Goal: Information Seeking & Learning: Learn about a topic

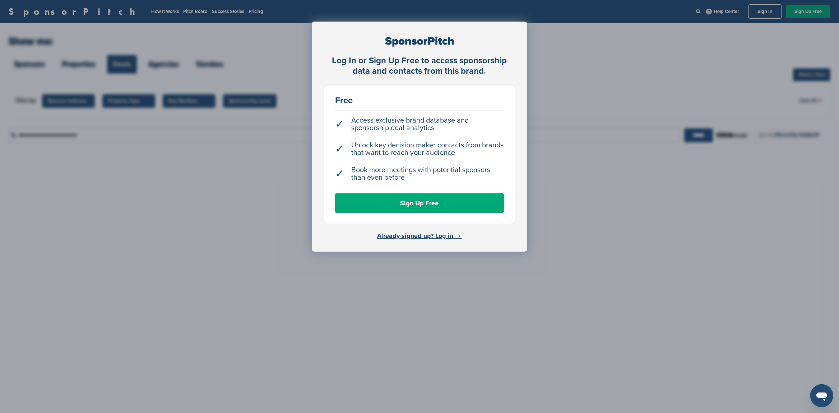
click at [624, 135] on div "Log In or Sign Up Free to access sponsorship data and contacts from this brand.…" at bounding box center [419, 224] width 839 height 449
drag, startPoint x: 414, startPoint y: 237, endPoint x: 418, endPoint y: 233, distance: 5.6
click at [414, 237] on link "Already signed up? Log in →" at bounding box center [419, 236] width 84 height 8
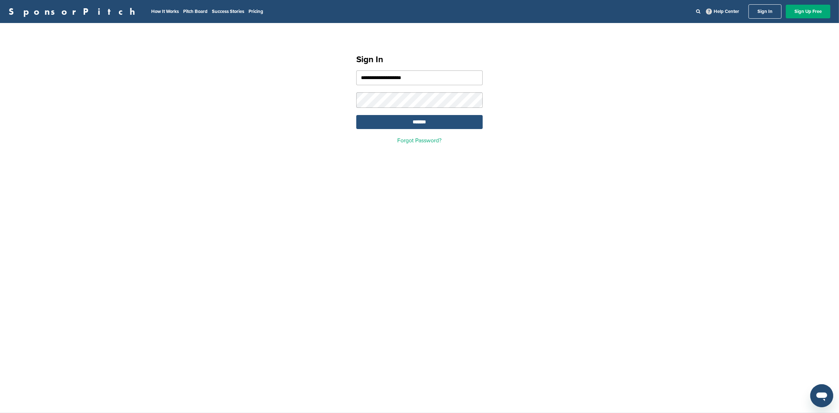
click at [404, 123] on input "*******" at bounding box center [419, 122] width 126 height 14
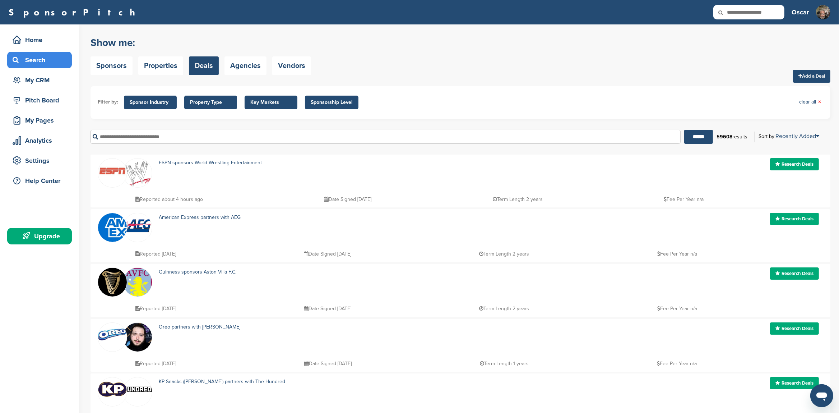
click at [734, 13] on icon at bounding box center [725, 12] width 24 height 15
click at [736, 13] on icon at bounding box center [725, 12] width 24 height 15
click at [746, 12] on input "text" at bounding box center [748, 12] width 71 height 14
type input "**********"
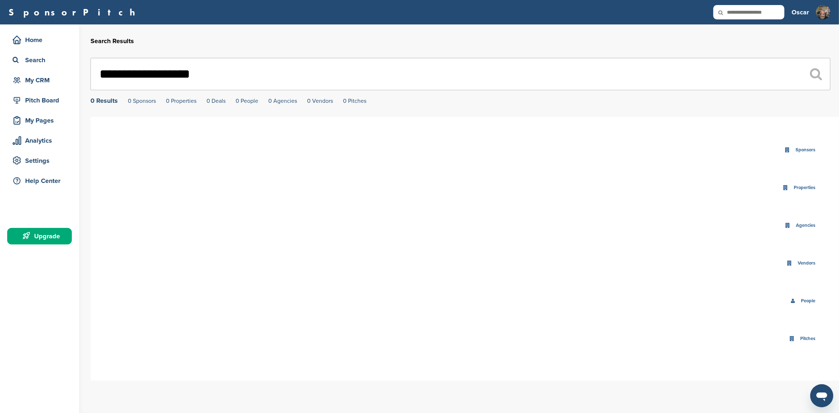
click at [153, 81] on input "**********" at bounding box center [461, 74] width 740 height 32
type input "*********"
click at [143, 95] on div "********* 0 Results 0 Sponsors 0 Properties 0 Deals 0 People 0 Agencies 0 Vendo…" at bounding box center [461, 81] width 740 height 46
click at [813, 75] on icon at bounding box center [816, 74] width 12 height 13
click at [817, 74] on icon at bounding box center [816, 74] width 12 height 13
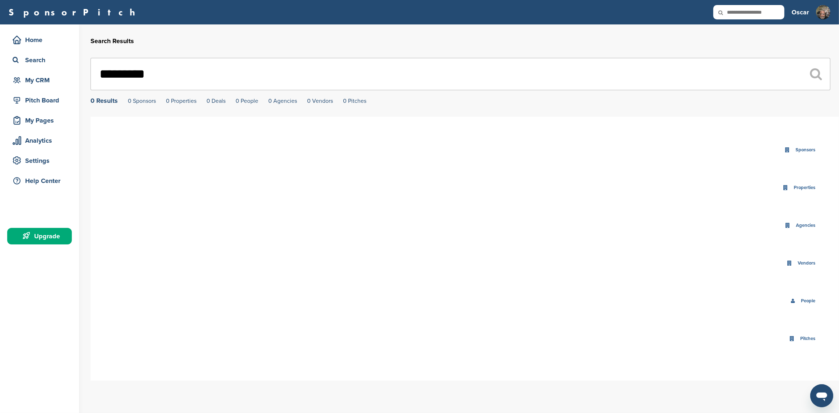
click at [817, 74] on icon at bounding box center [816, 74] width 12 height 13
click at [34, 103] on div "Pitch Board" at bounding box center [41, 100] width 61 height 13
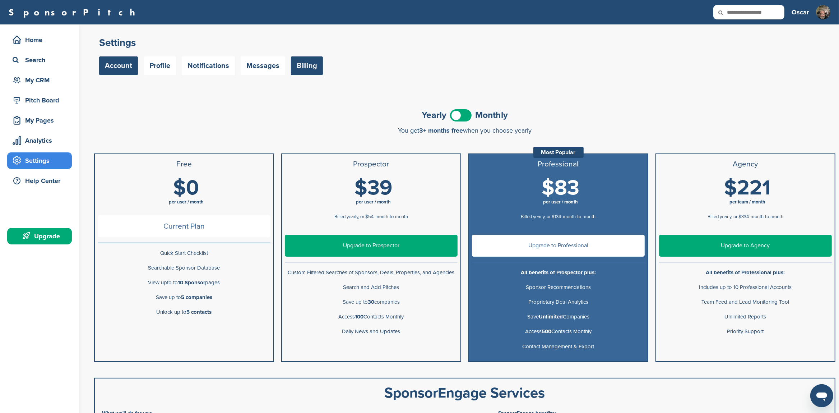
click at [115, 68] on link "Account" at bounding box center [118, 65] width 39 height 19
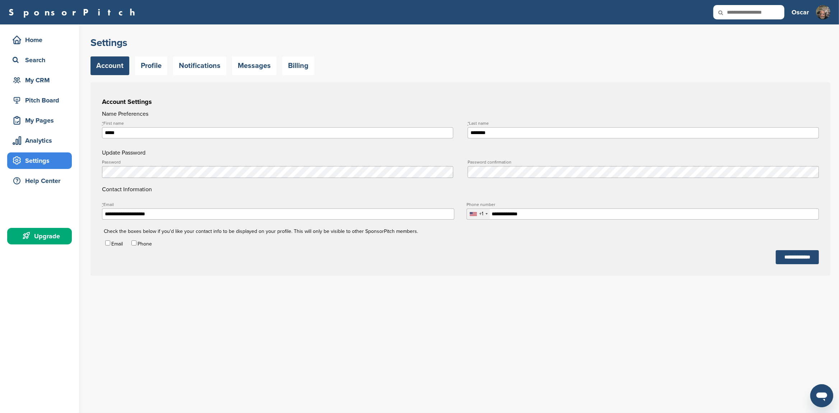
click at [300, 192] on h4 "Contact Information" at bounding box center [460, 177] width 717 height 34
click at [335, 97] on h3 "Account Settings" at bounding box center [460, 102] width 717 height 10
click at [36, 120] on div "My Pages" at bounding box center [41, 120] width 61 height 13
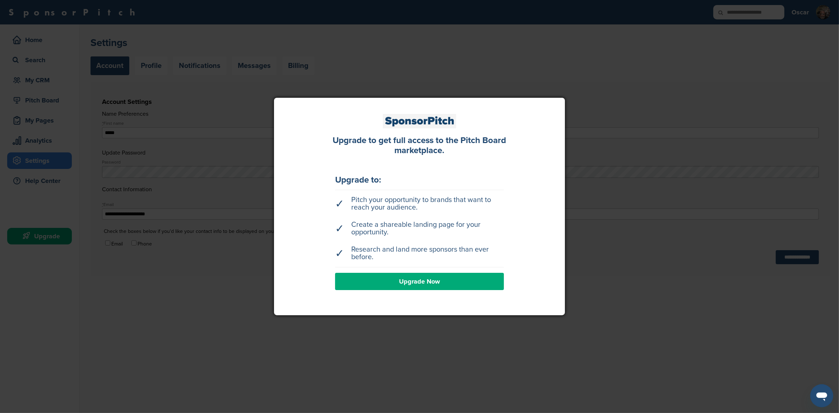
click at [423, 281] on link "Upgrade Now" at bounding box center [419, 281] width 169 height 17
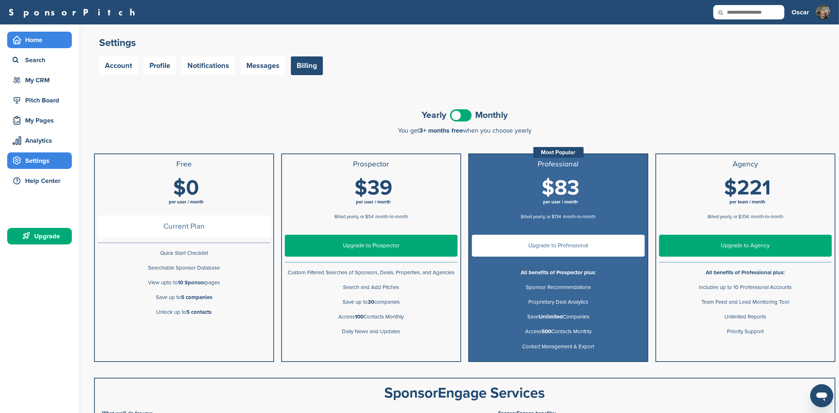
click at [48, 43] on div "Home" at bounding box center [41, 39] width 61 height 13
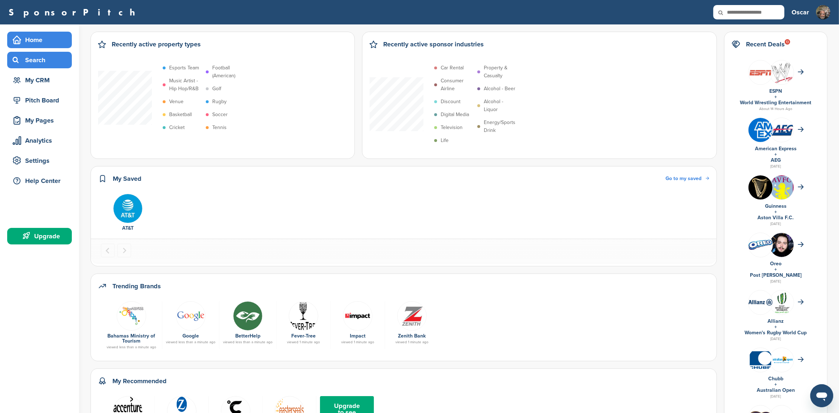
click at [30, 62] on div "Search" at bounding box center [41, 60] width 61 height 13
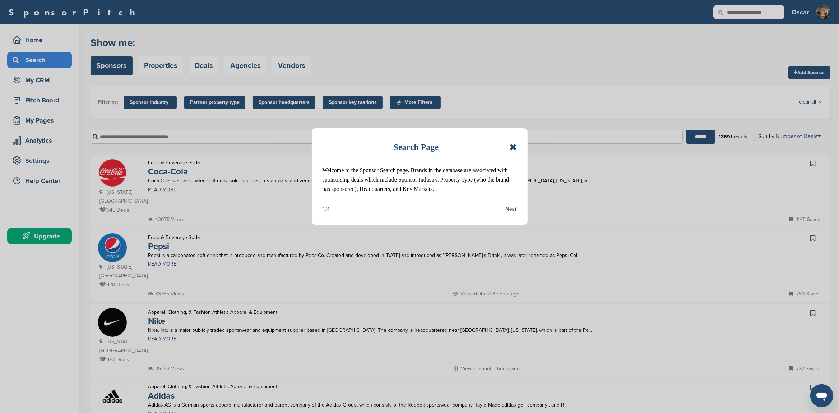
click at [515, 147] on icon at bounding box center [513, 147] width 7 height 9
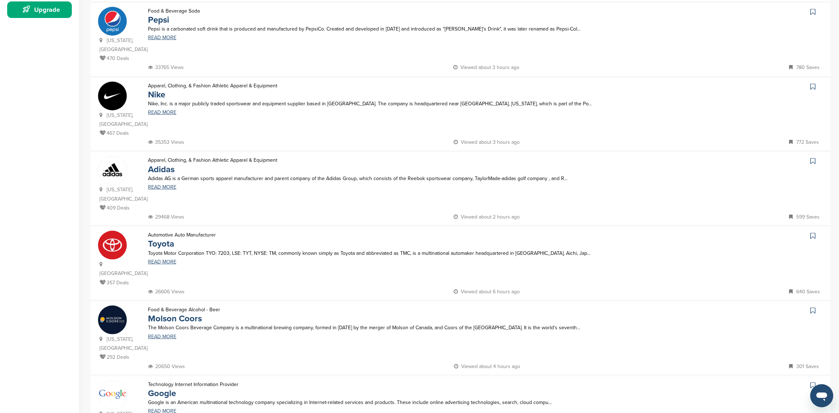
scroll to position [264, 0]
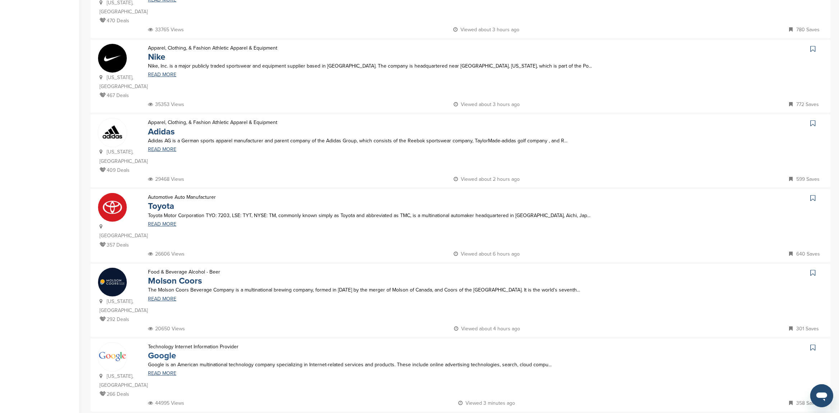
click at [158, 350] on link "Google" at bounding box center [162, 355] width 28 height 10
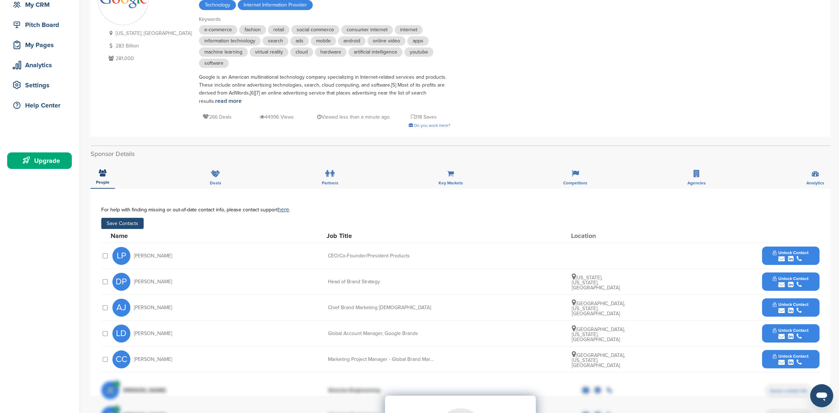
scroll to position [151, 0]
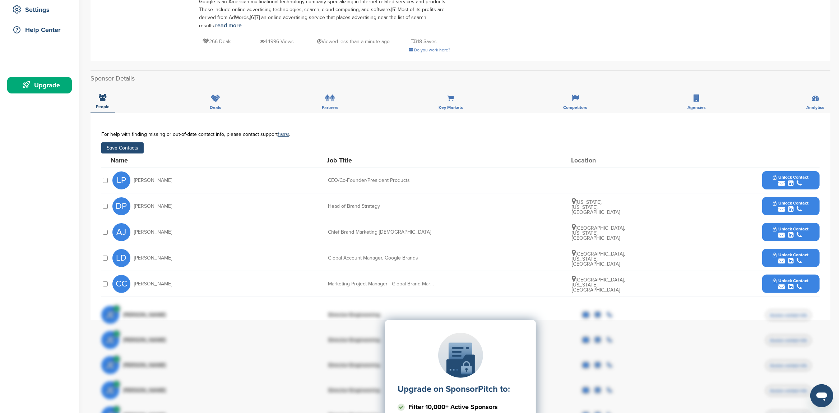
click at [107, 282] on div at bounding box center [105, 283] width 8 height 7
click at [796, 179] on span "Unlock Contact" at bounding box center [791, 177] width 36 height 5
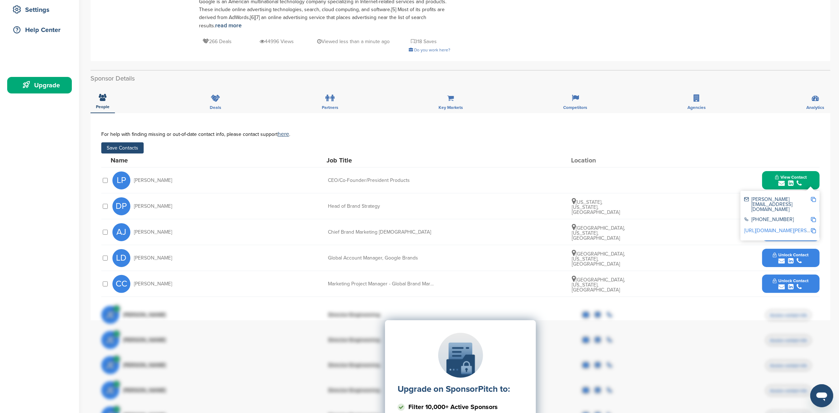
scroll to position [226, 0]
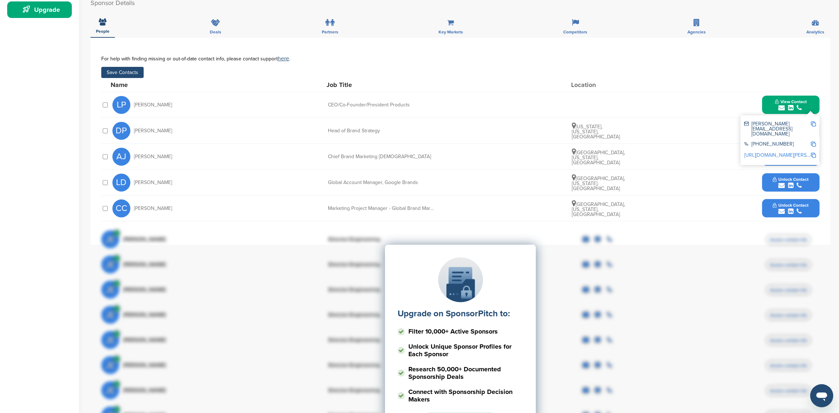
click at [360, 43] on div "**********" at bounding box center [461, 141] width 740 height 207
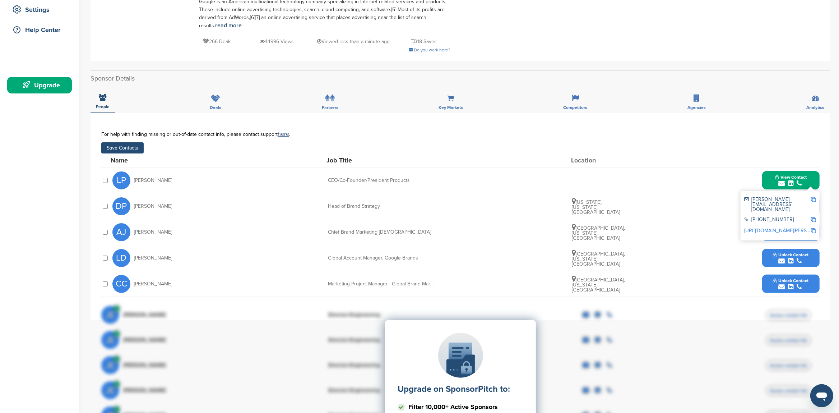
scroll to position [113, 0]
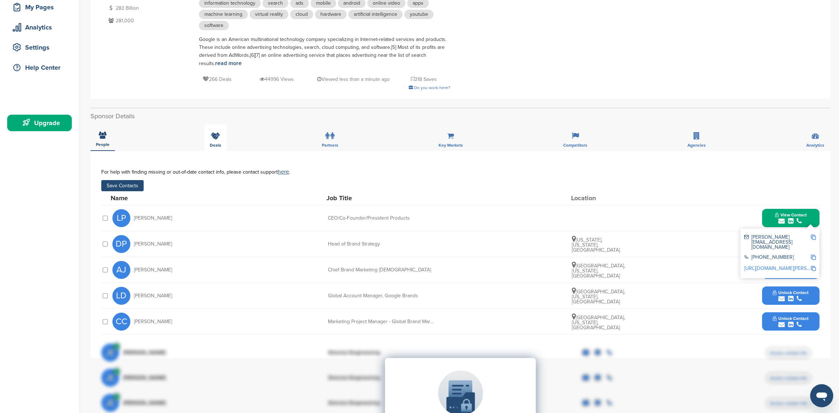
click at [215, 135] on icon at bounding box center [215, 135] width 9 height 7
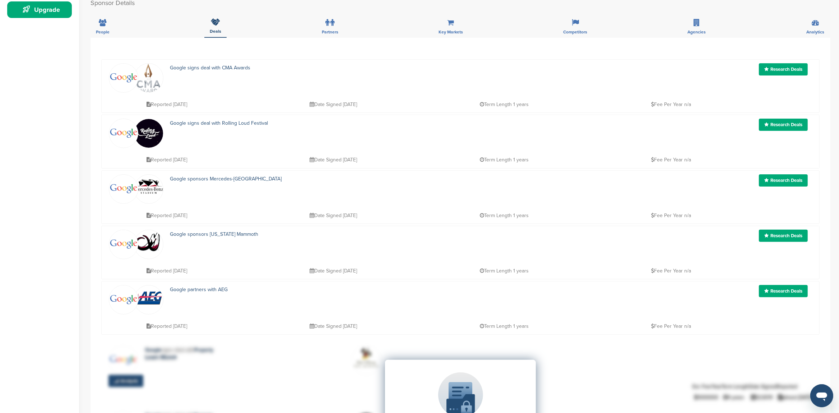
scroll to position [189, 0]
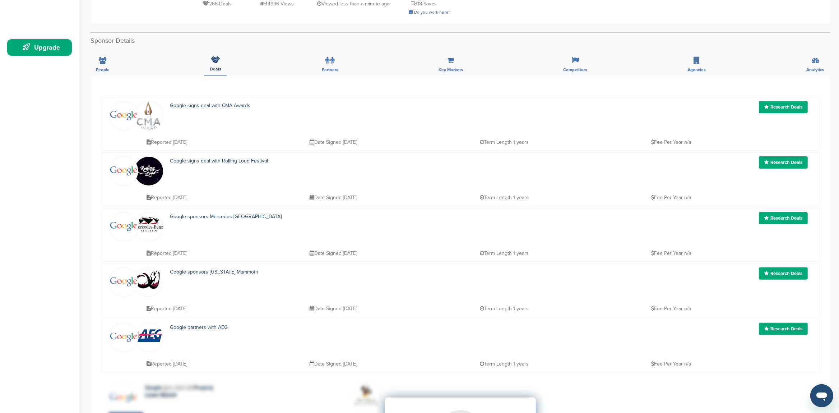
click at [785, 109] on link "Research Deals" at bounding box center [783, 107] width 49 height 12
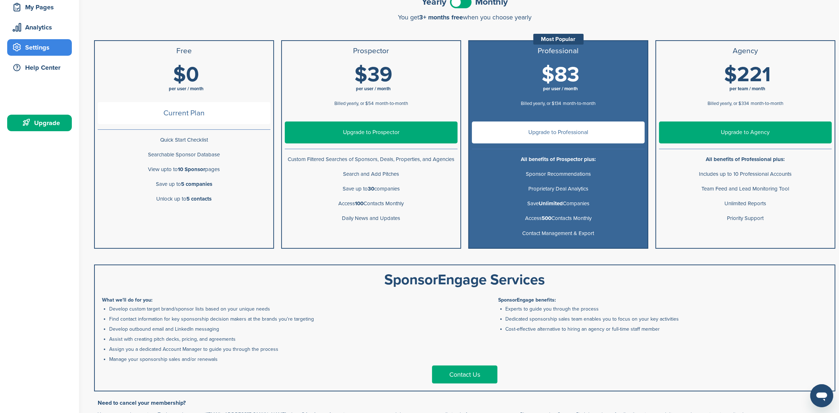
scroll to position [75, 0]
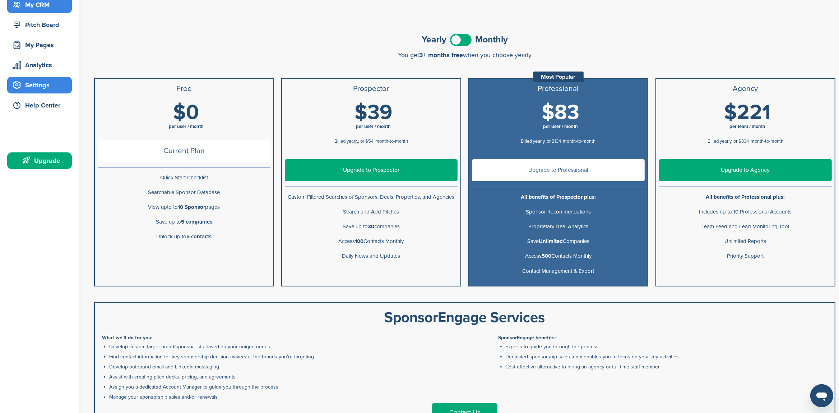
click at [40, 5] on div "My CRM" at bounding box center [41, 4] width 61 height 13
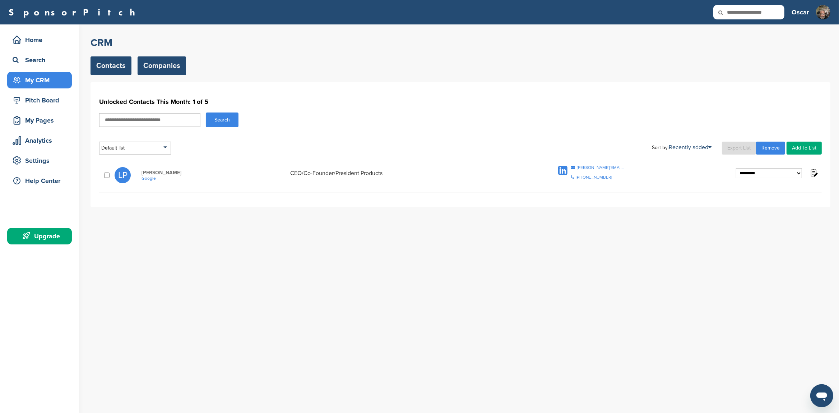
click at [176, 63] on link "Companies" at bounding box center [162, 65] width 48 height 19
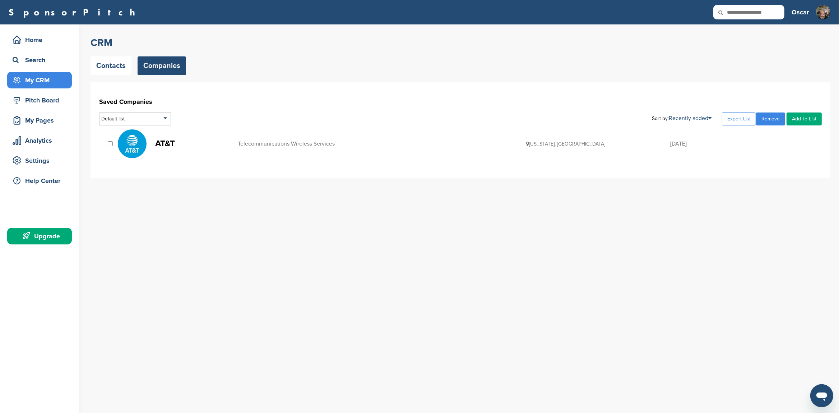
click at [121, 139] on img at bounding box center [132, 143] width 29 height 29
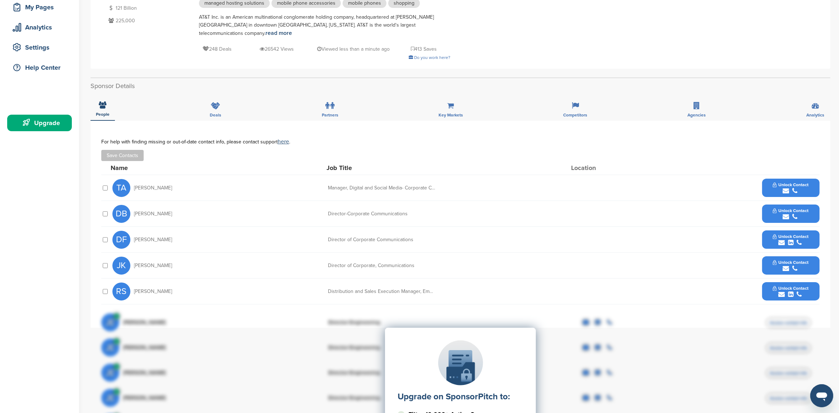
scroll to position [151, 0]
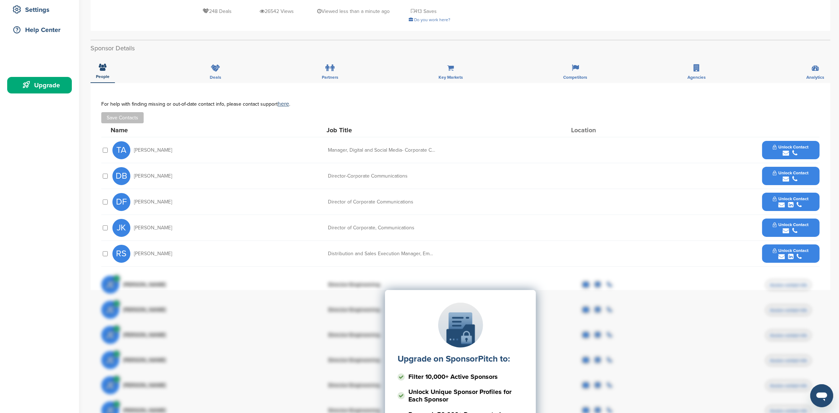
click at [52, 228] on div "Home Search My CRM Pitch Board My Pages Analytics Settings Help Center Upgrade" at bounding box center [39, 228] width 79 height 708
click at [279, 264] on div "**********" at bounding box center [460, 186] width 718 height 171
